Goal: Submit feedback/report problem: Provide input to the site owners about the experience or issues

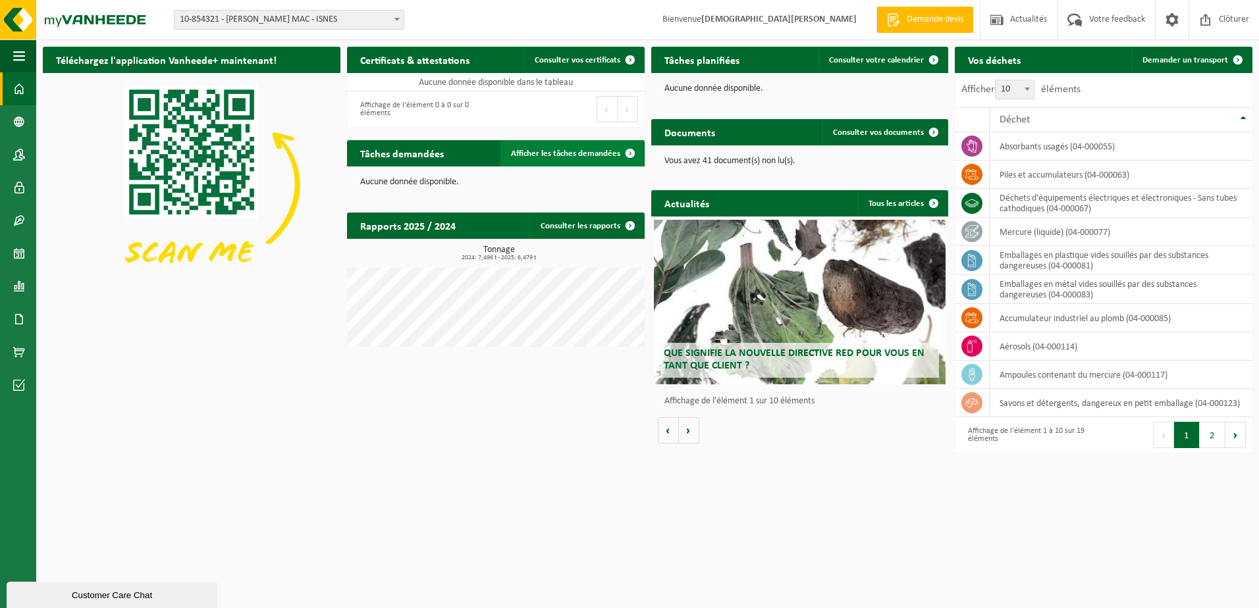
click at [631, 153] on span at bounding box center [630, 153] width 26 height 26
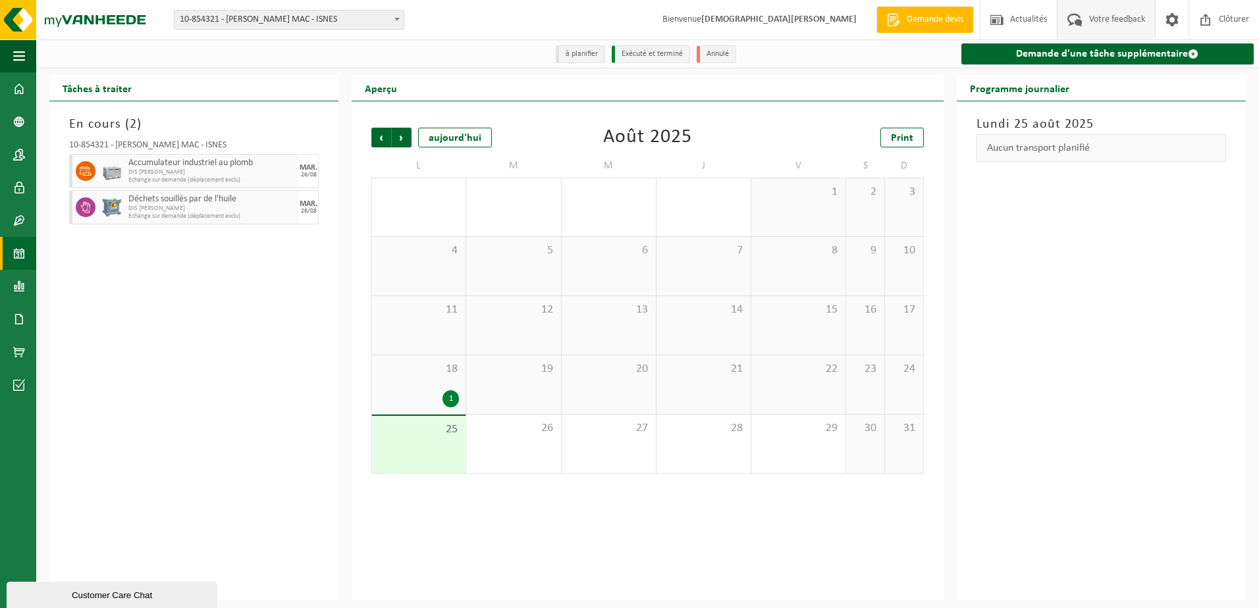
click at [1116, 18] on span "Votre feedback" at bounding box center [1117, 19] width 63 height 39
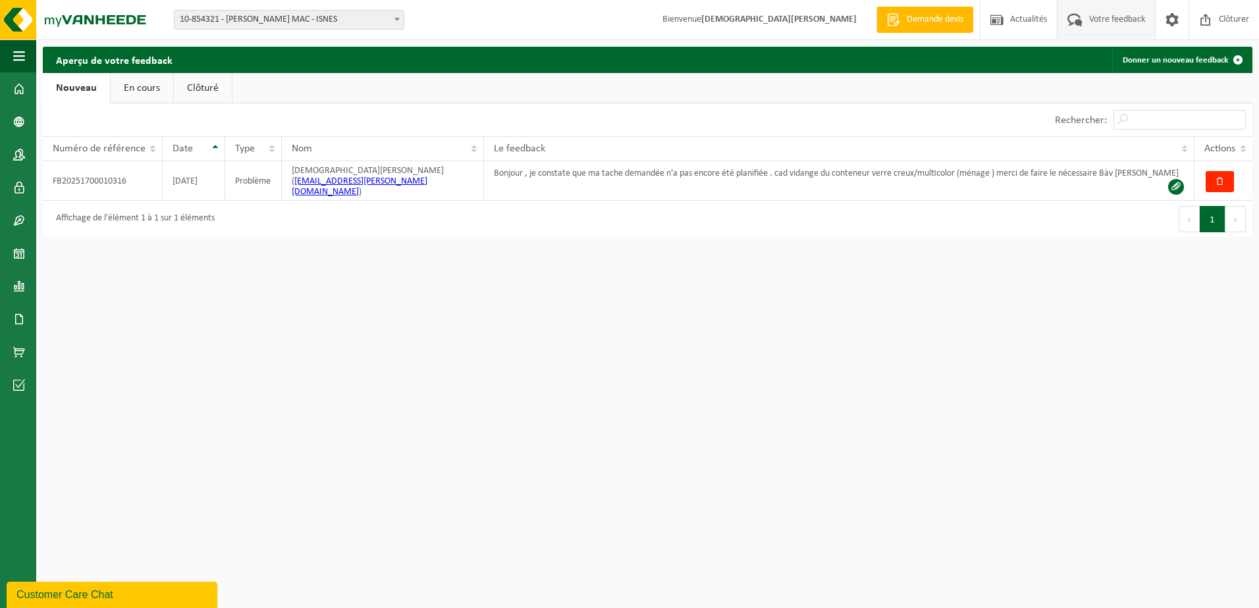
click at [230, 348] on html "Site: 10-854321 - ELIA CRÉALYS MAC - ISNES 10-859403 - ELIA CRÉALYS FACILITIES …" at bounding box center [629, 304] width 1259 height 608
click at [139, 91] on link "En cours" at bounding box center [142, 88] width 63 height 30
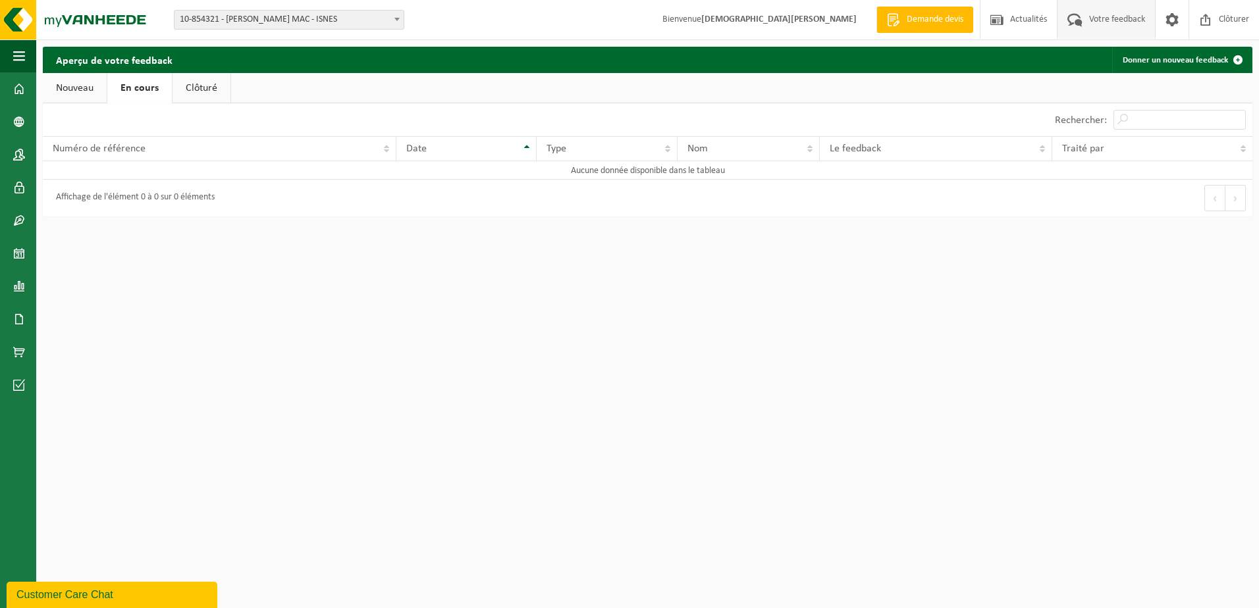
click at [216, 93] on link "Clôturé" at bounding box center [202, 88] width 58 height 30
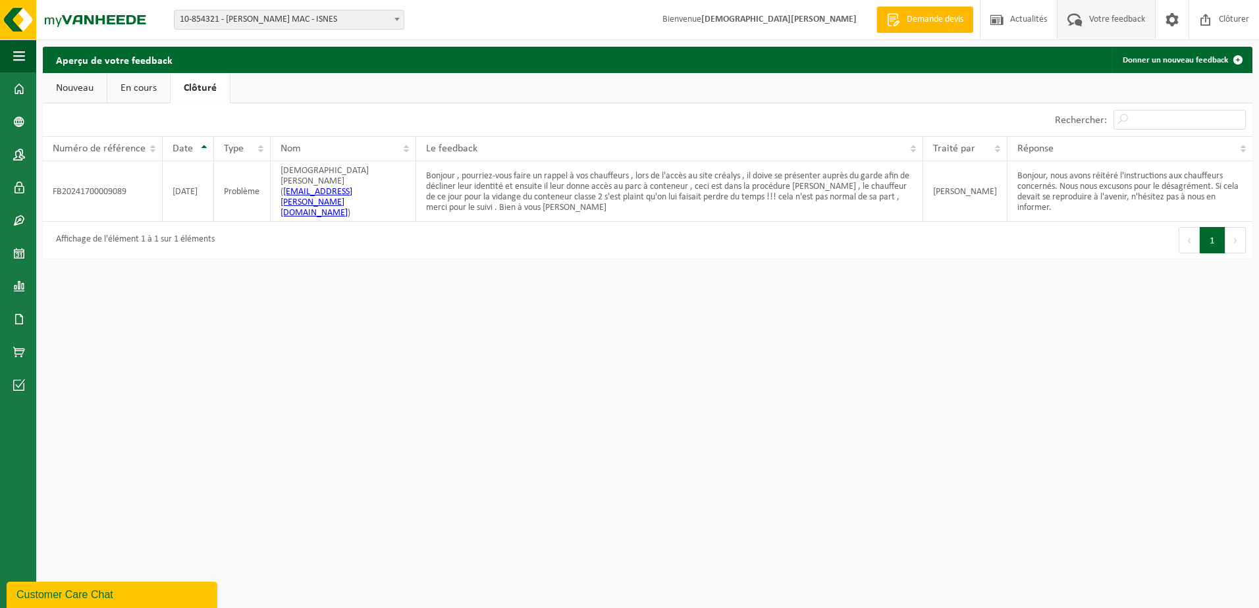
click at [70, 86] on link "Nouveau" at bounding box center [75, 88] width 64 height 30
